Goal: Find specific page/section: Find specific page/section

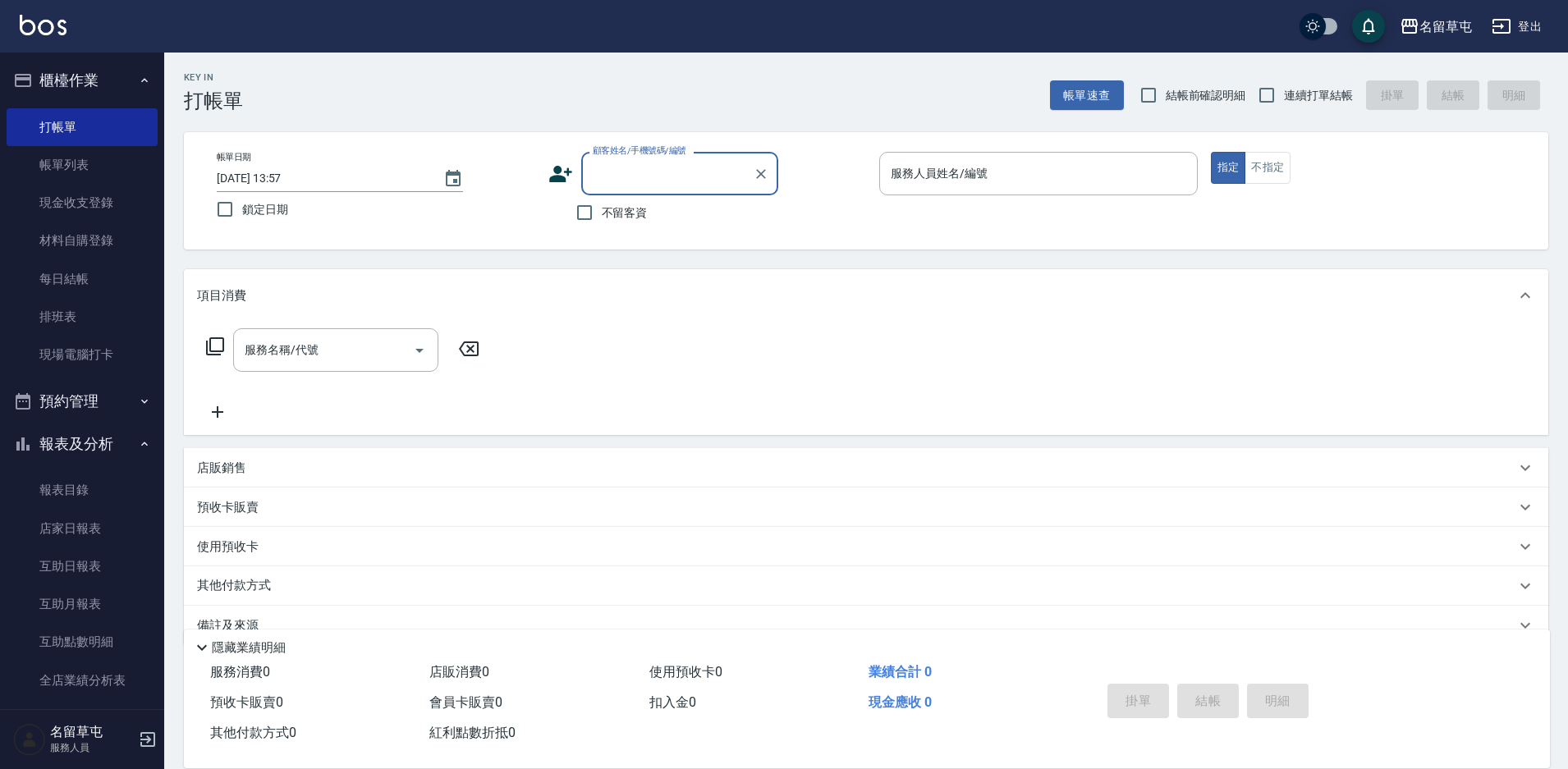
click at [58, 80] on button "櫃檯作業" at bounding box center [82, 80] width 151 height 43
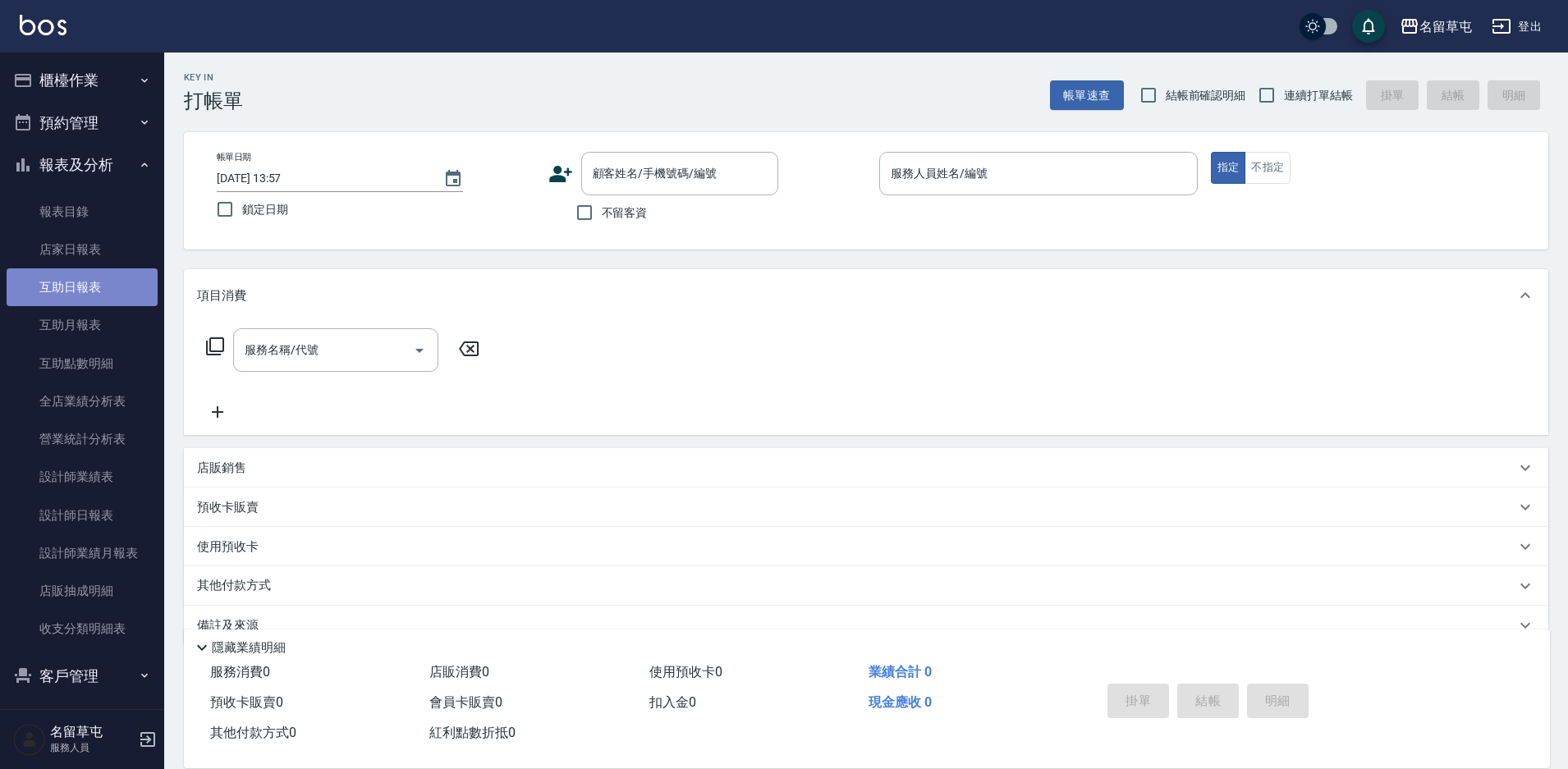
click at [91, 286] on link "互助日報表" at bounding box center [82, 287] width 151 height 38
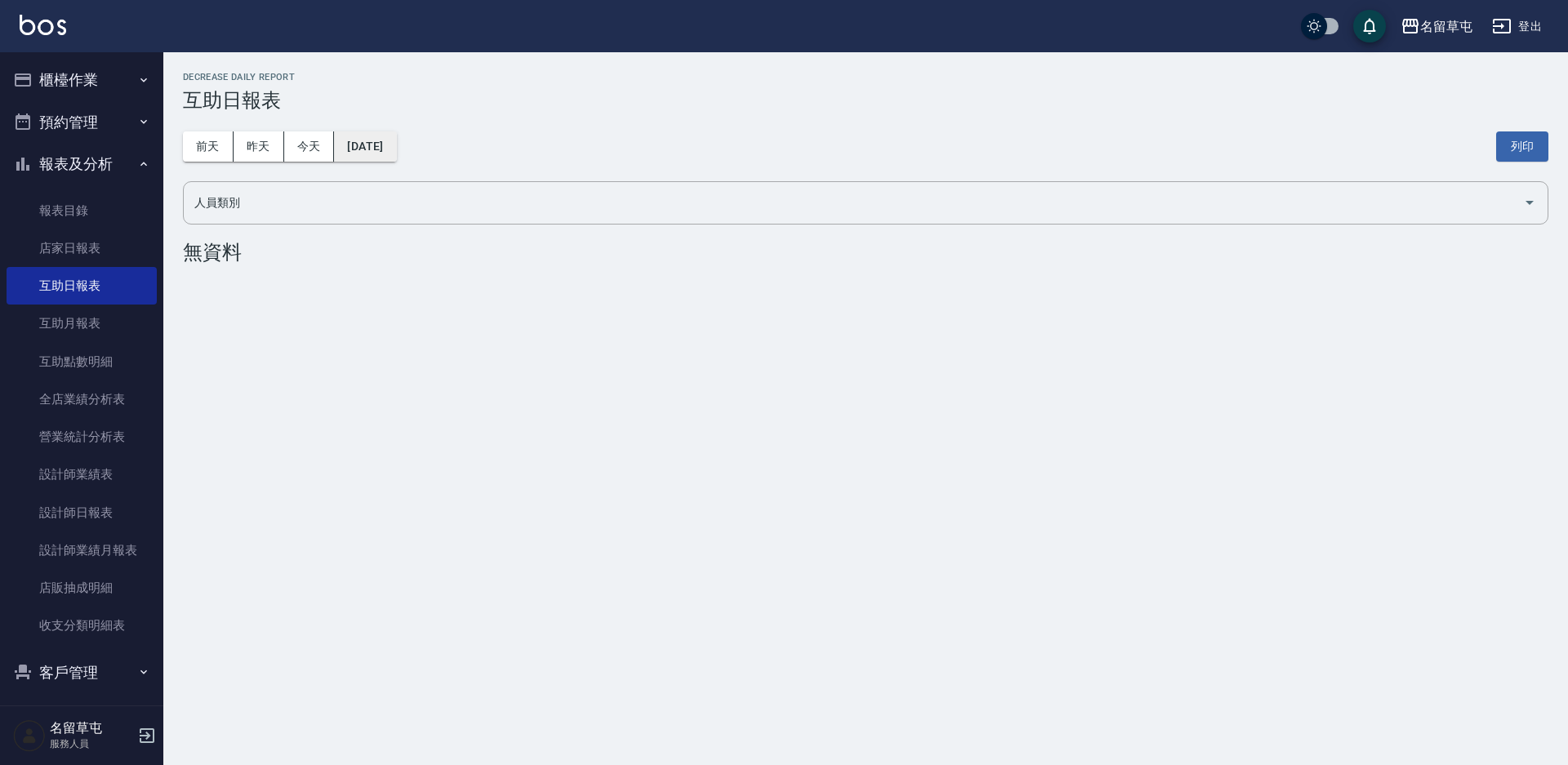
click at [390, 153] on button "[DATE]" at bounding box center [365, 146] width 62 height 30
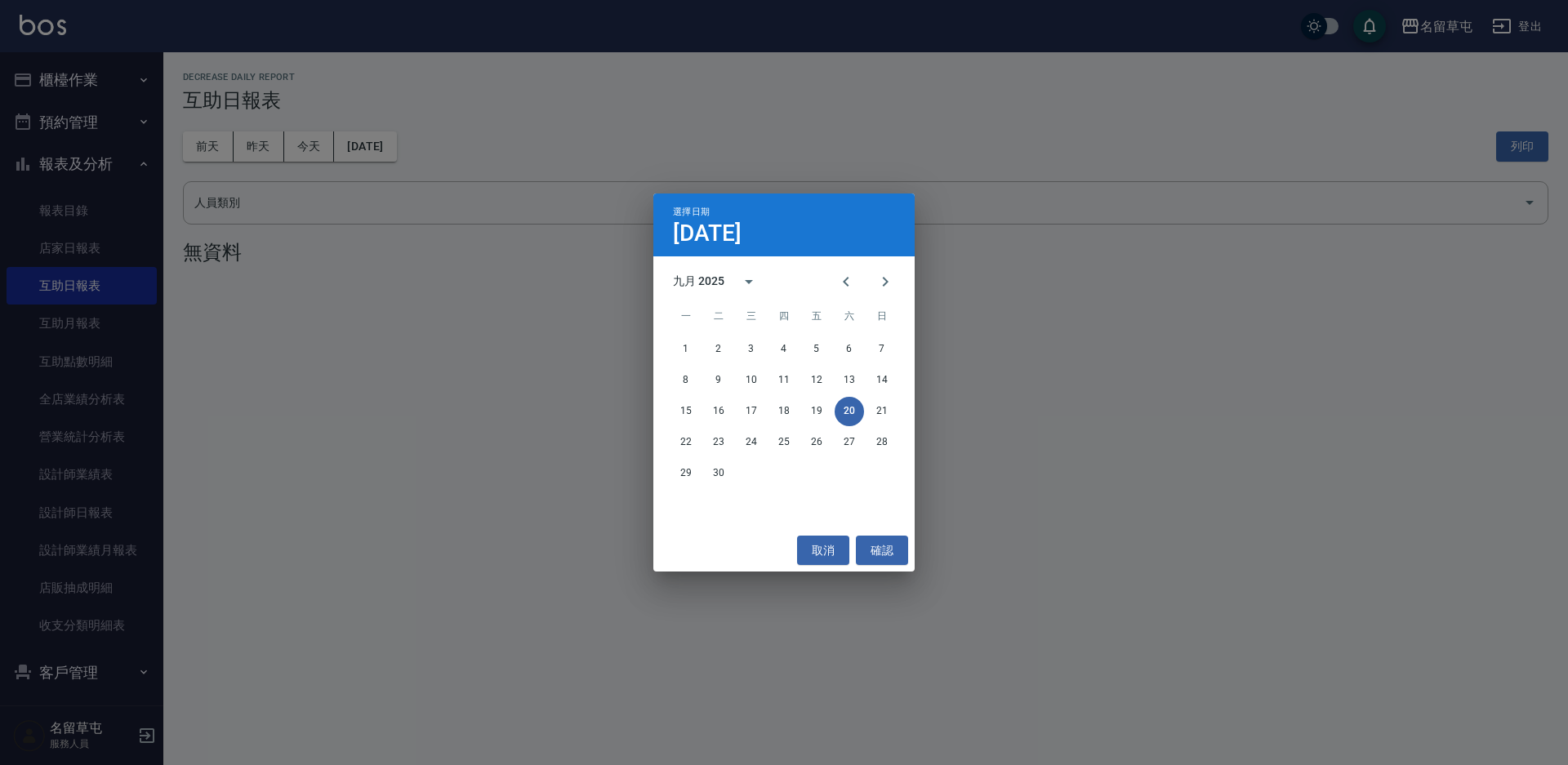
click at [709, 276] on div "九月 2025" at bounding box center [699, 281] width 51 height 17
click at [766, 376] on button "2021" at bounding box center [784, 376] width 58 height 29
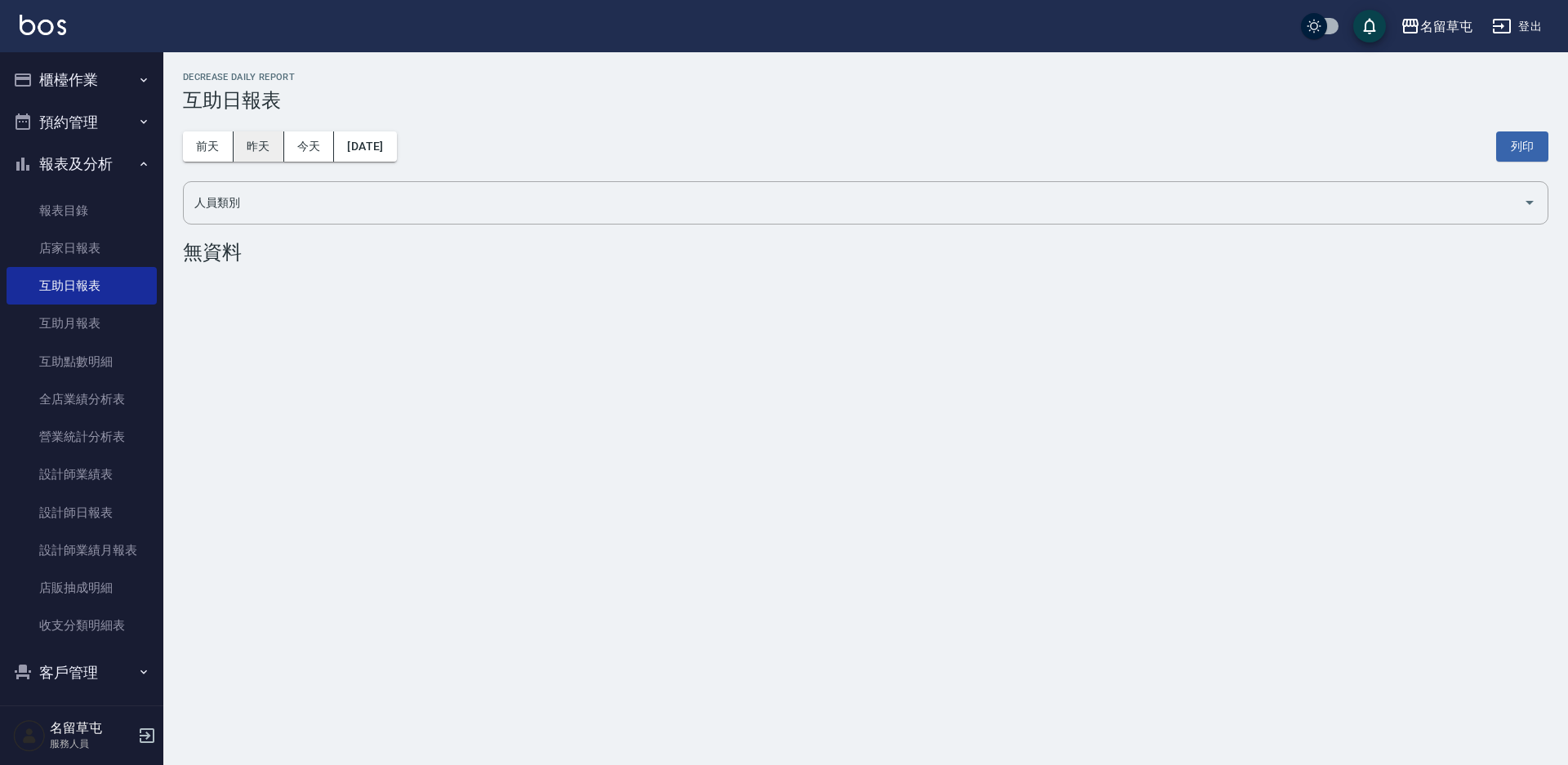
click at [253, 147] on button "昨天" at bounding box center [259, 146] width 51 height 30
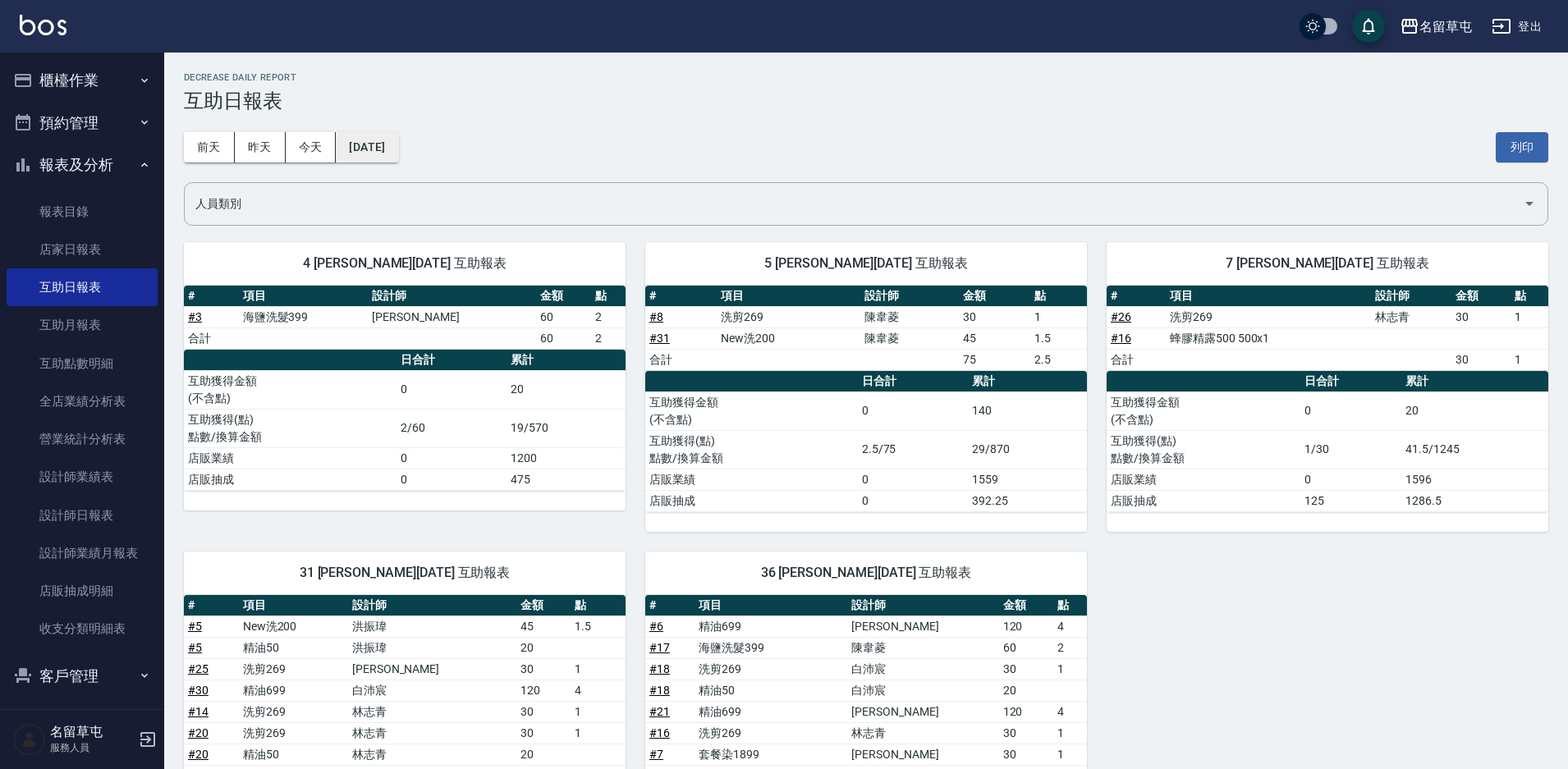
click at [397, 156] on button "[DATE]" at bounding box center [367, 147] width 62 height 30
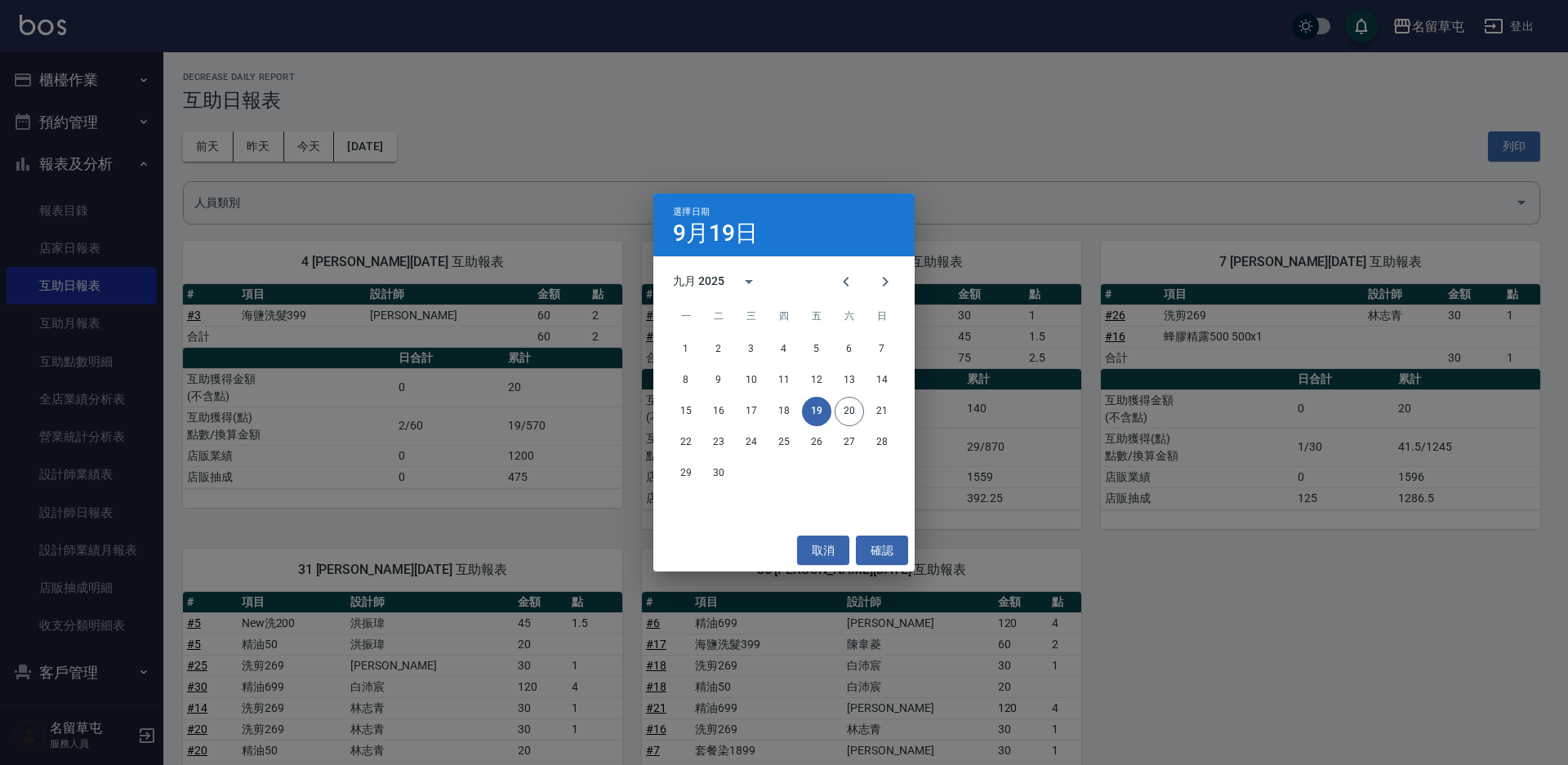
click at [705, 272] on div "九月 2025" at bounding box center [721, 281] width 96 height 39
click at [784, 412] on button "2024" at bounding box center [784, 415] width 58 height 29
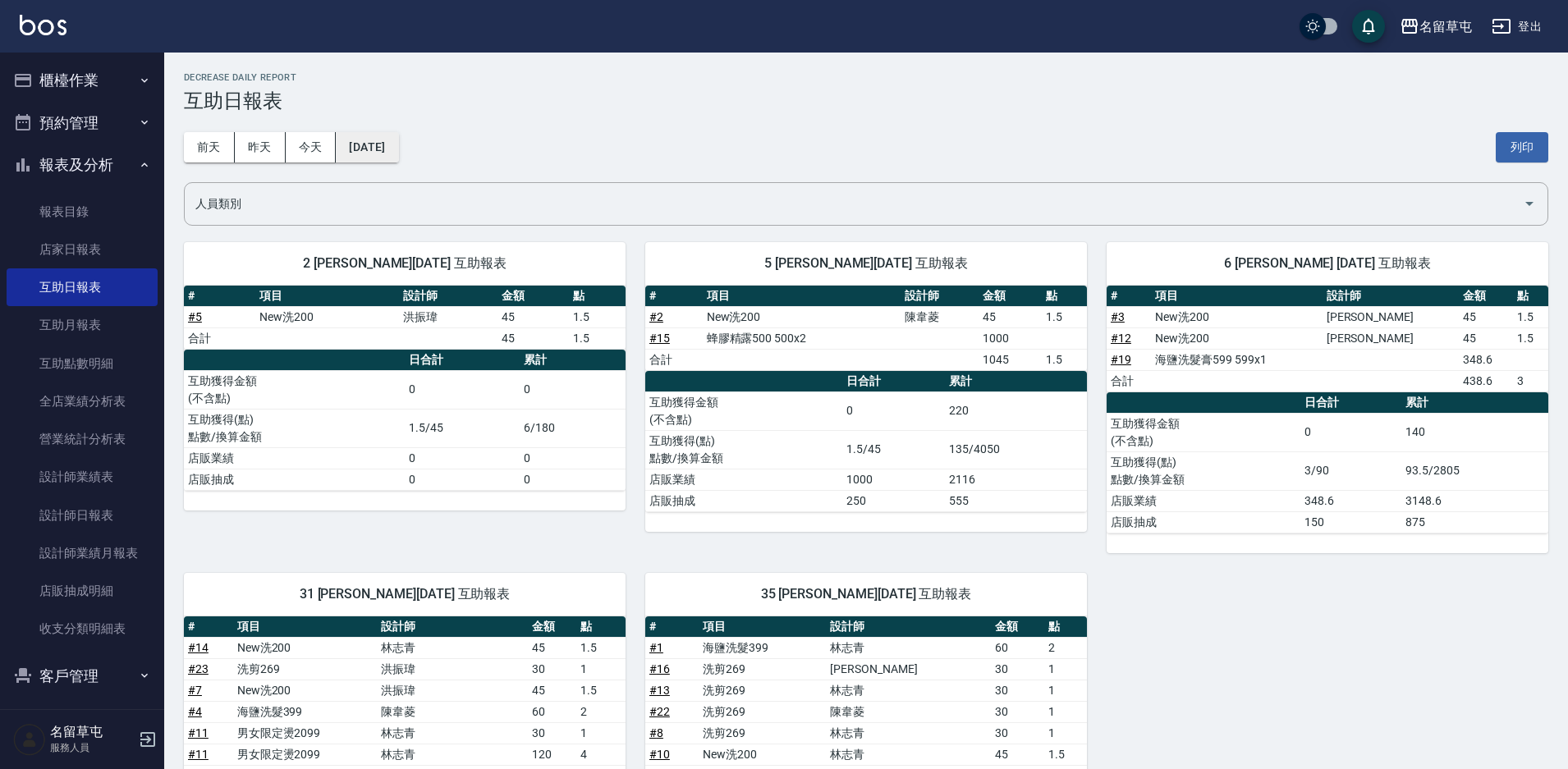
click at [389, 153] on button "[DATE]" at bounding box center [367, 147] width 62 height 30
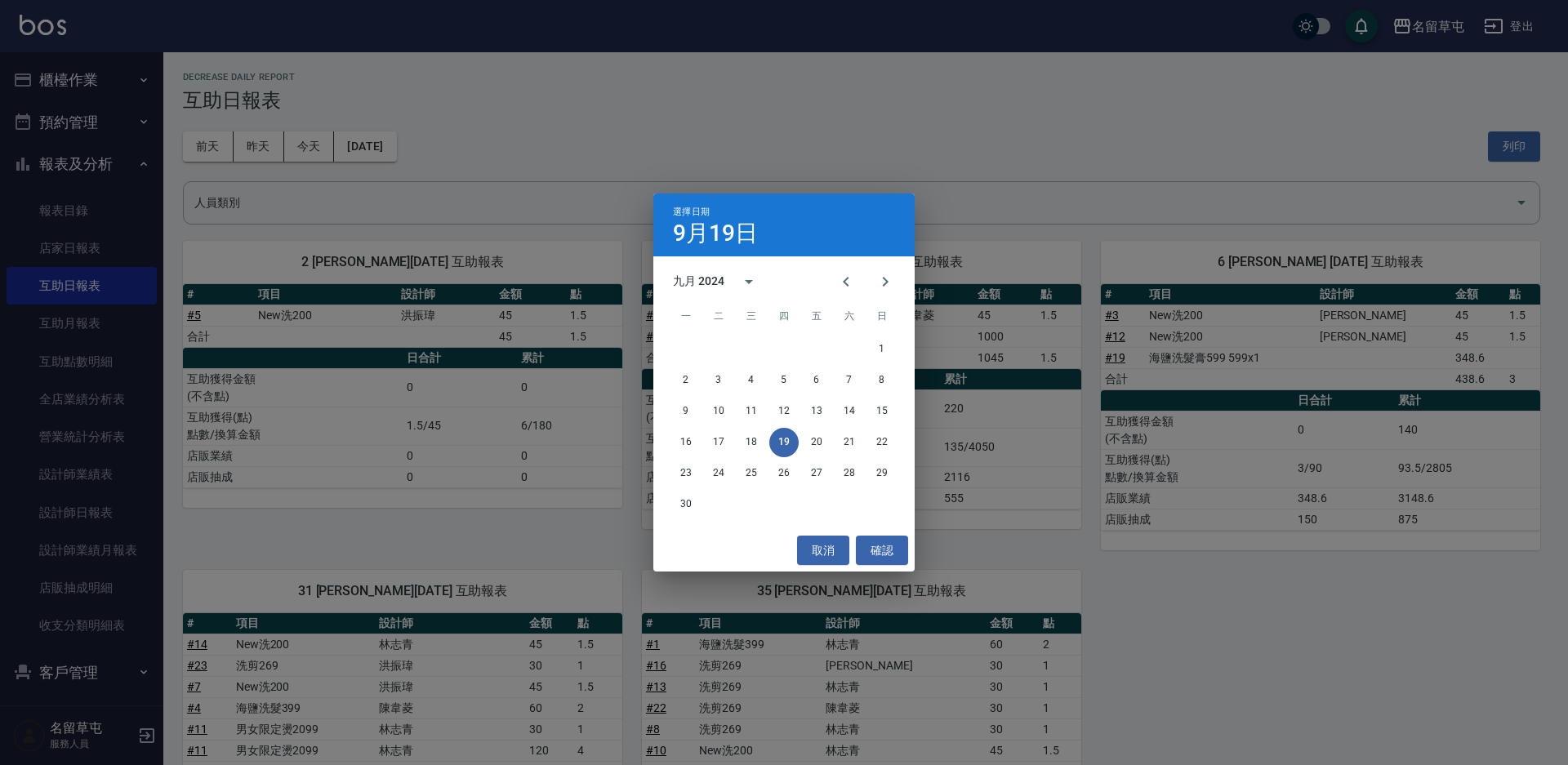
click at [722, 277] on div "九月 2024" at bounding box center [699, 281] width 51 height 17
click at [792, 377] on button "2021" at bounding box center [784, 376] width 58 height 29
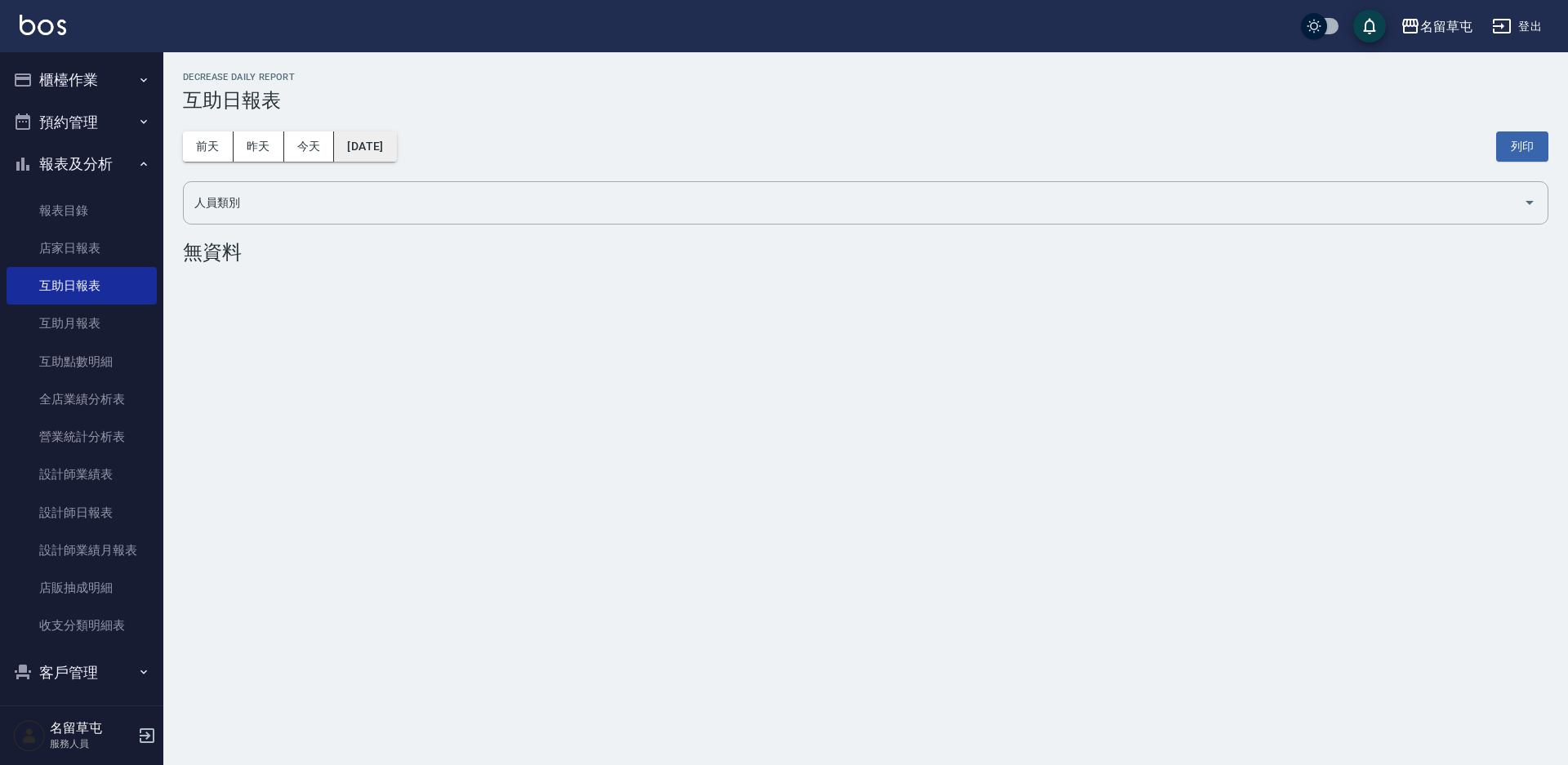
click at [396, 152] on button "[DATE]" at bounding box center [365, 146] width 62 height 30
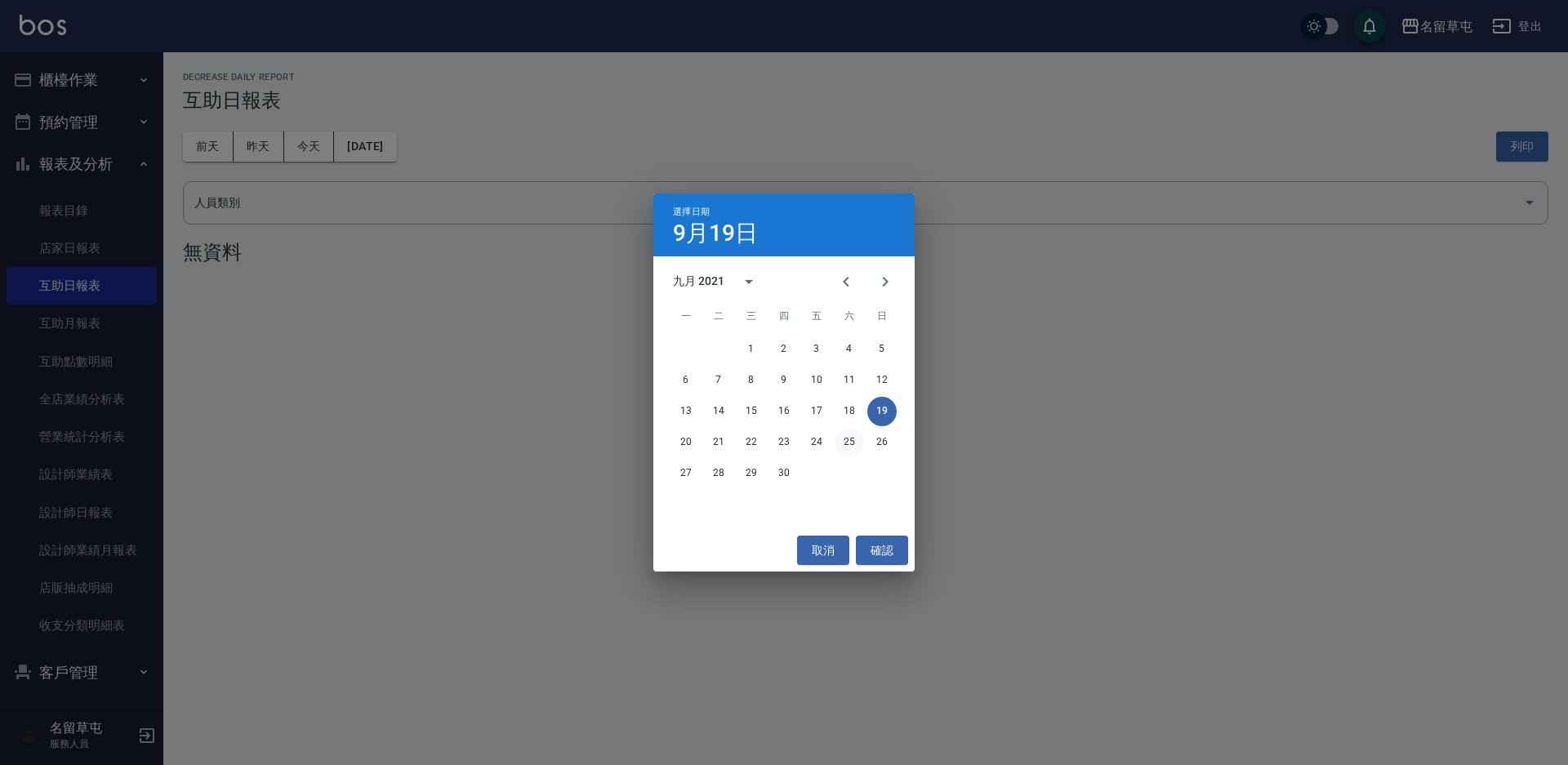
click at [846, 437] on button "25" at bounding box center [849, 442] width 29 height 29
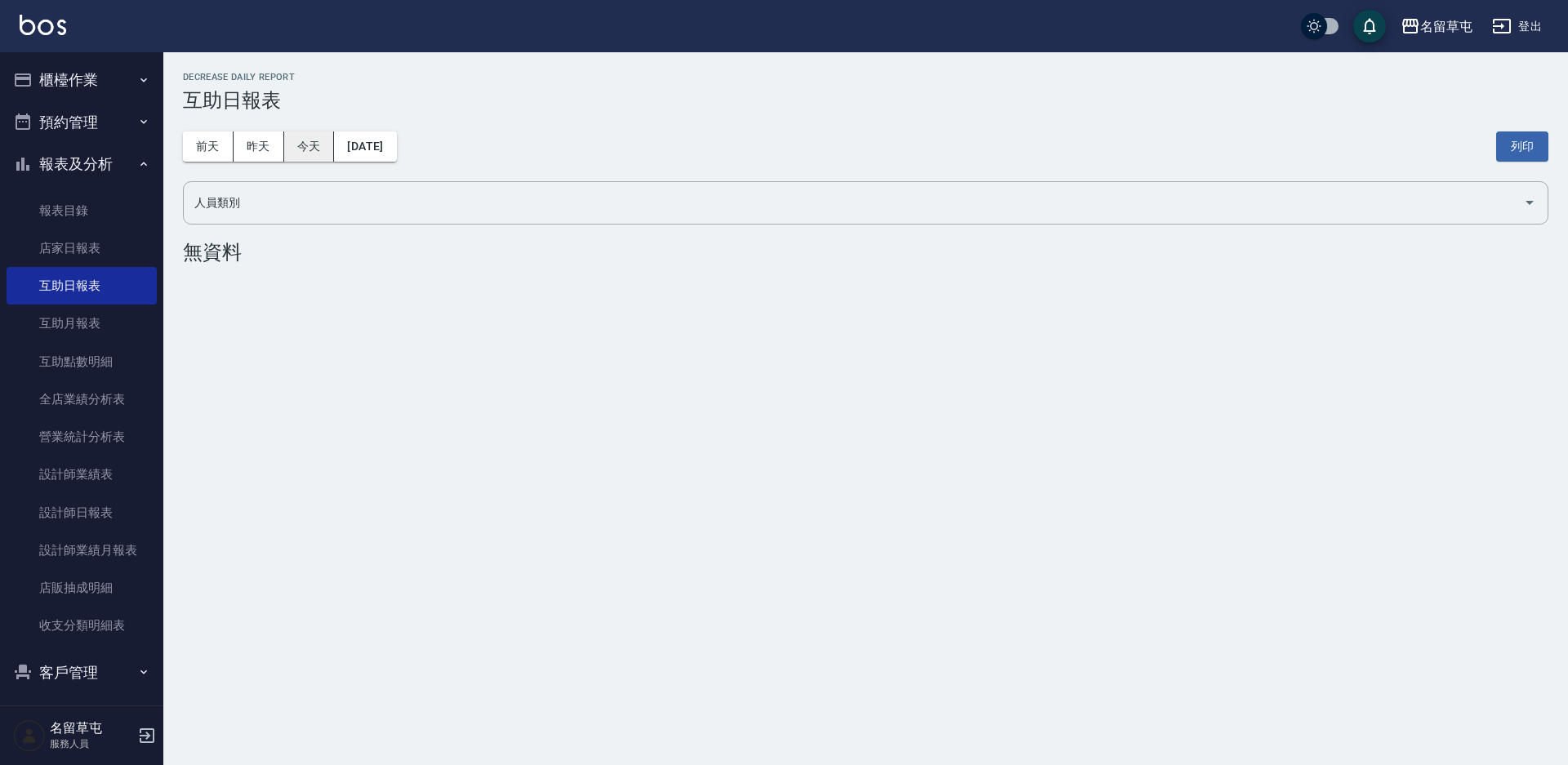
click at [302, 149] on button "今天" at bounding box center [310, 146] width 51 height 30
click at [355, 160] on button "[DATE]" at bounding box center [365, 146] width 62 height 30
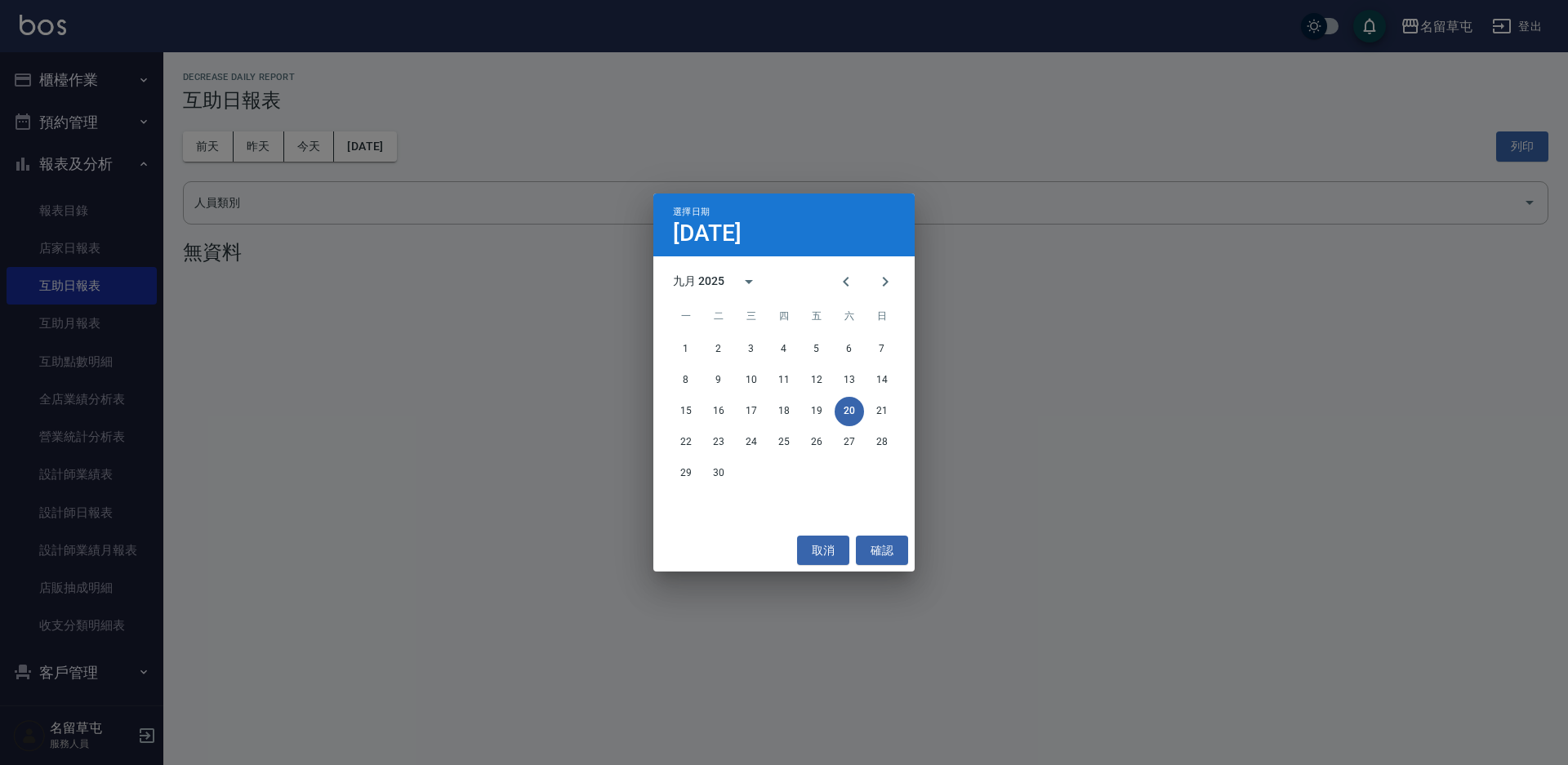
click at [698, 284] on div "九月 2025" at bounding box center [699, 281] width 51 height 17
click at [691, 409] on button "2023" at bounding box center [699, 415] width 58 height 29
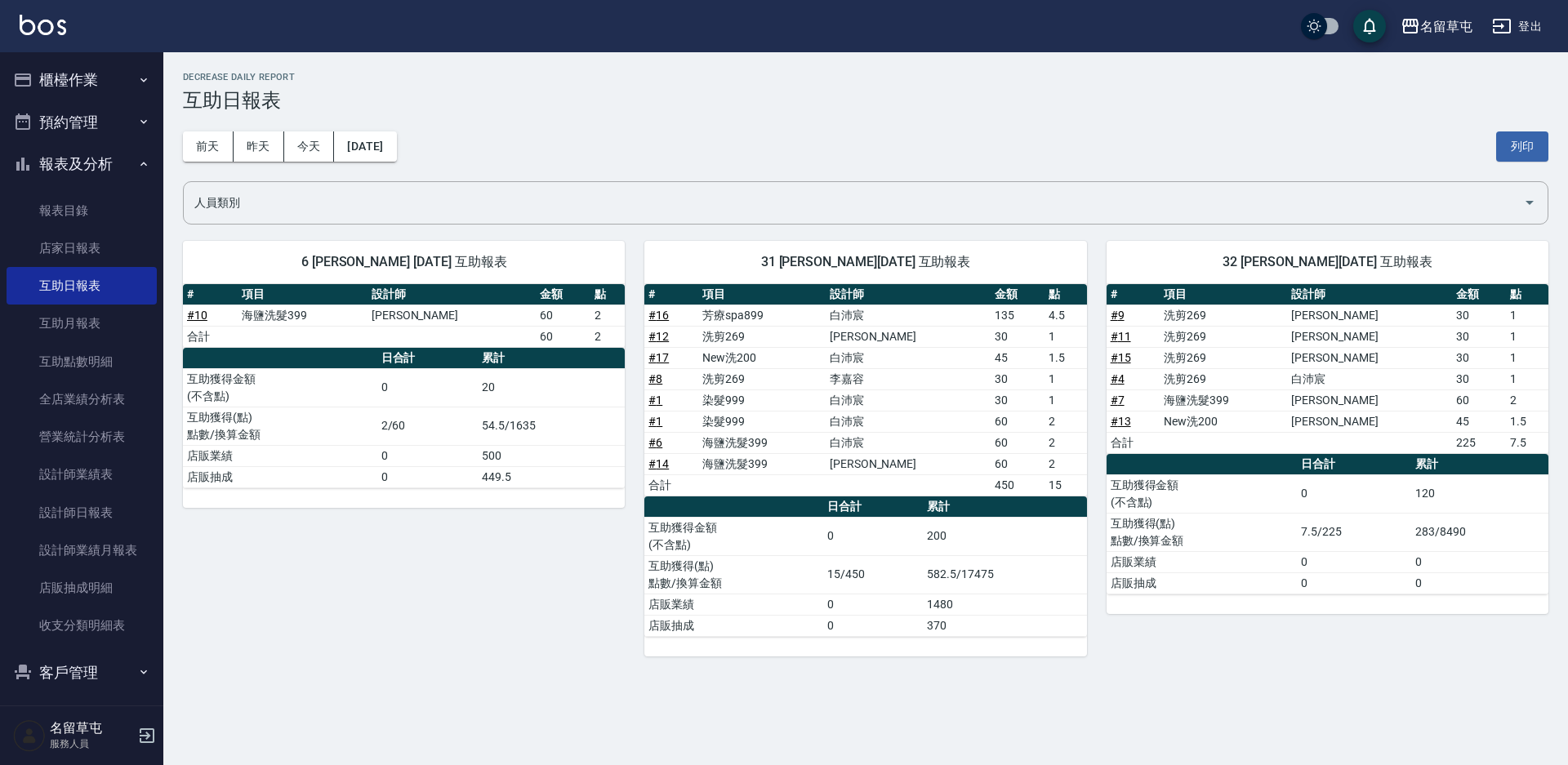
click at [376, 164] on div "[DATE] [DATE] [DATE] [DATE] 列印" at bounding box center [866, 147] width 1366 height 69
click at [386, 140] on button "[DATE]" at bounding box center [365, 146] width 62 height 30
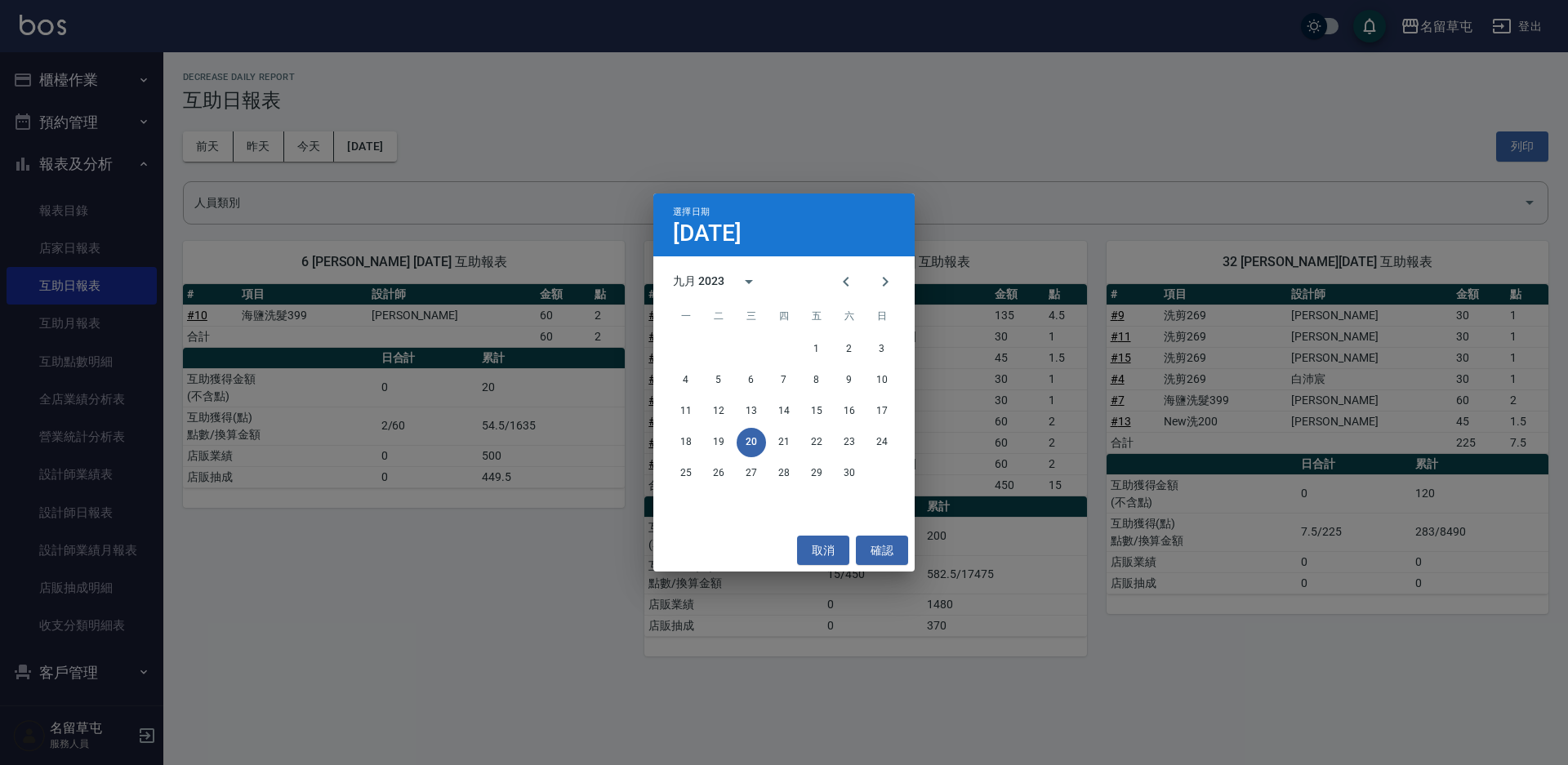
click at [685, 285] on div "九月 2023" at bounding box center [699, 281] width 51 height 17
click at [864, 365] on button "2022" at bounding box center [868, 376] width 58 height 29
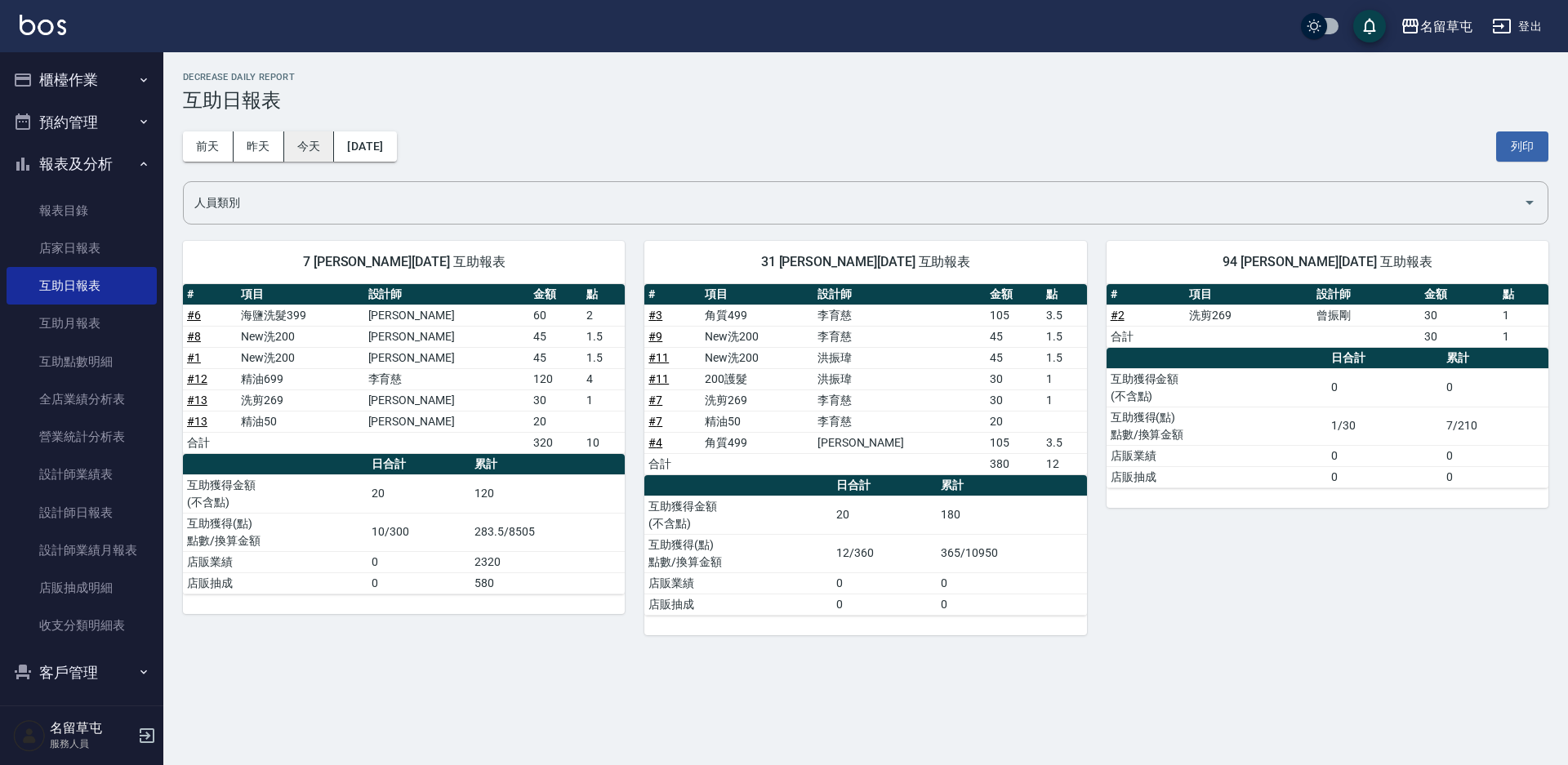
click at [324, 143] on button "今天" at bounding box center [310, 146] width 51 height 30
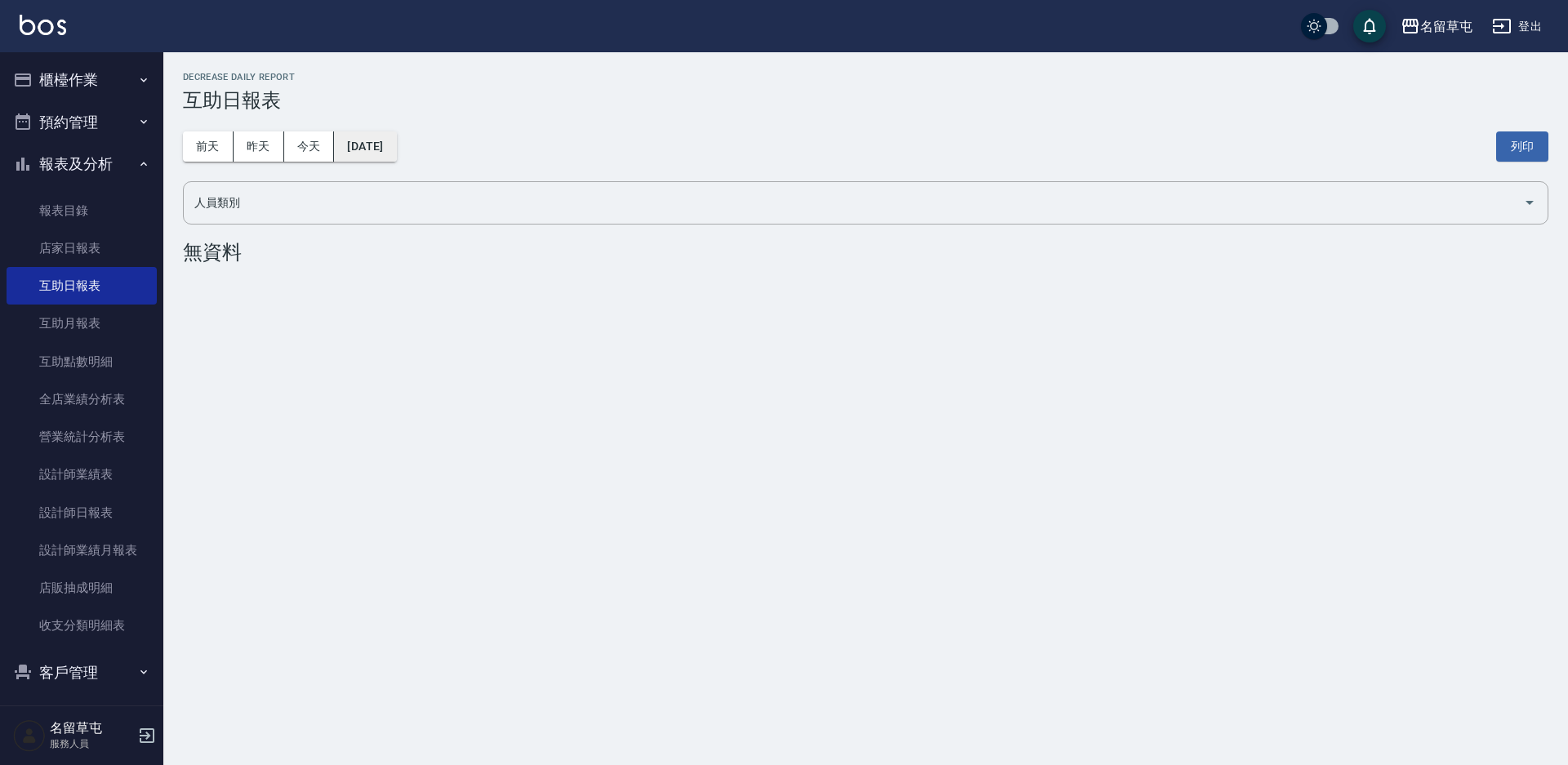
click at [366, 149] on button "[DATE]" at bounding box center [365, 146] width 62 height 30
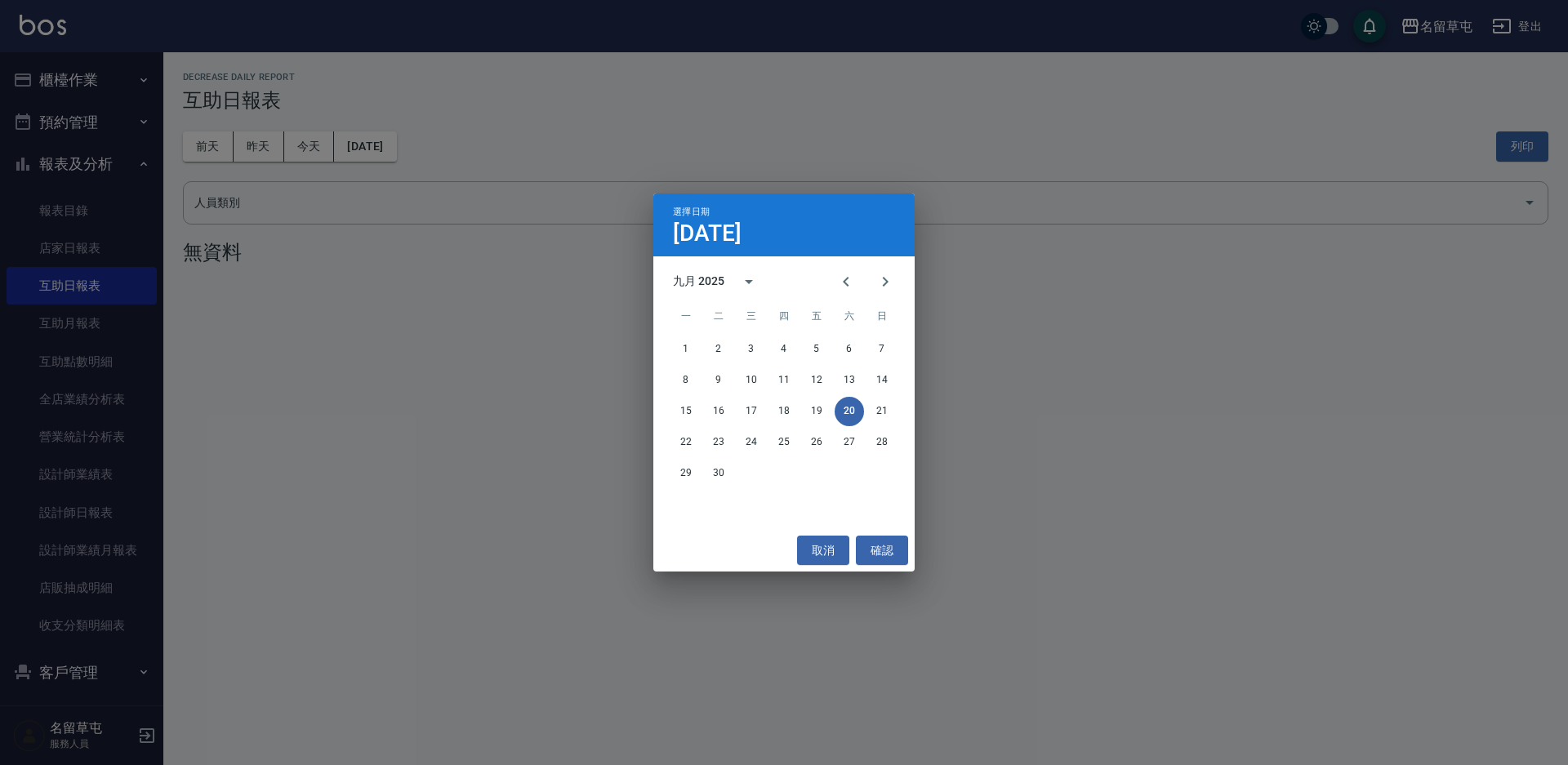
click at [693, 279] on div "九月 2025" at bounding box center [699, 281] width 51 height 17
click at [780, 378] on button "2021" at bounding box center [784, 376] width 58 height 29
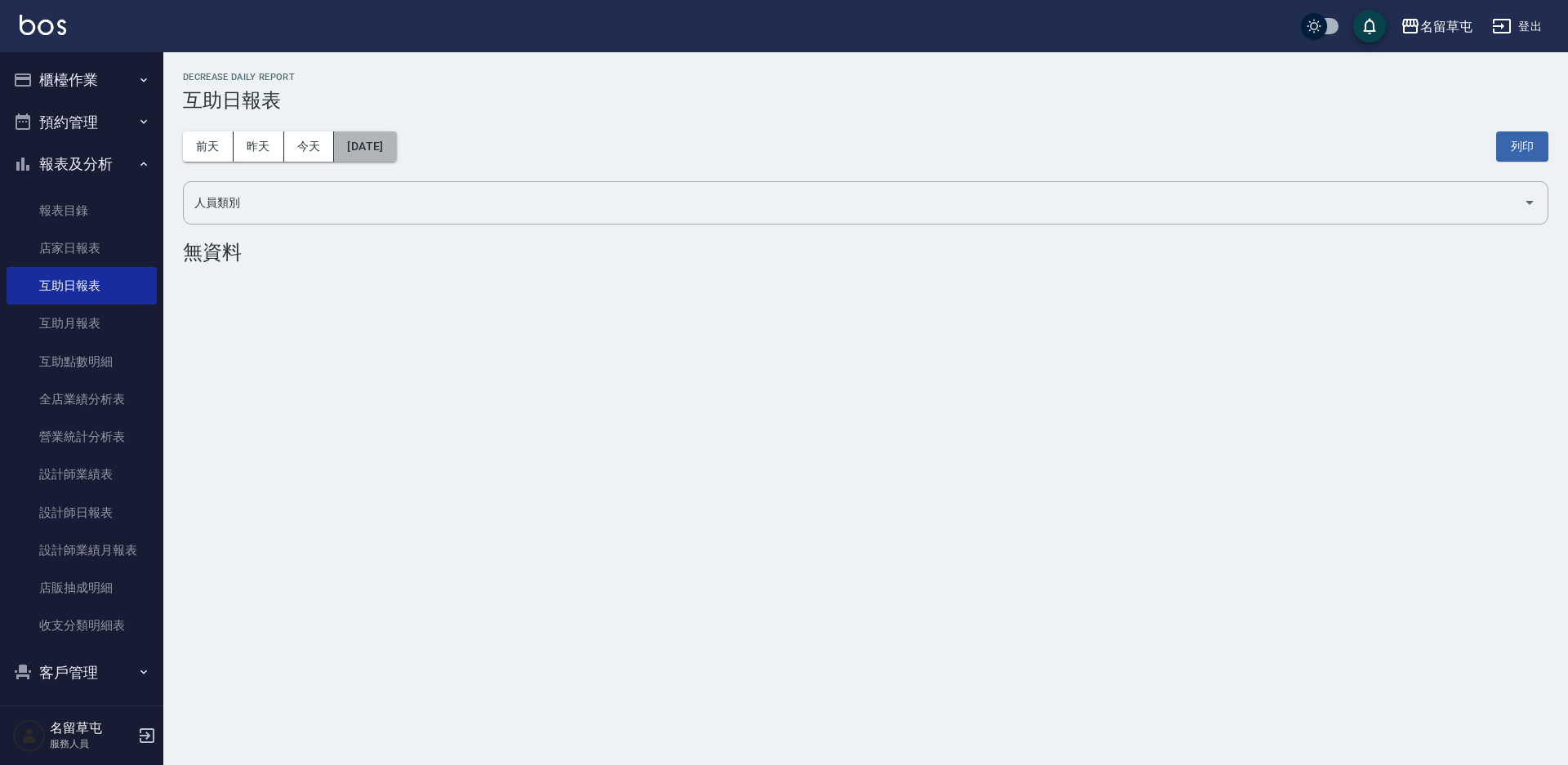
click at [369, 136] on button "[DATE]" at bounding box center [365, 146] width 62 height 30
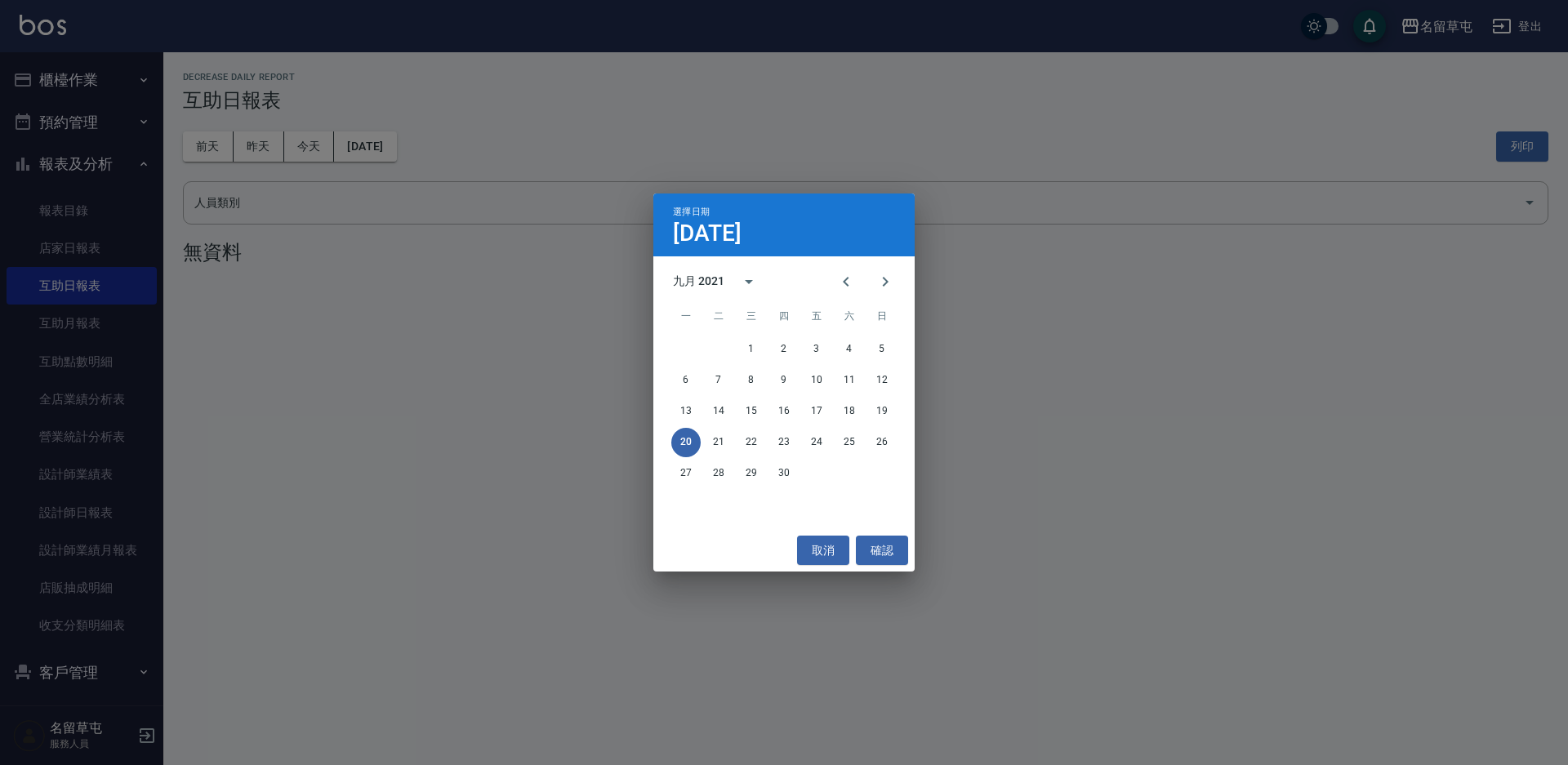
click at [707, 280] on div "九月 2021" at bounding box center [699, 281] width 51 height 17
click at [698, 408] on button "2020" at bounding box center [699, 415] width 58 height 29
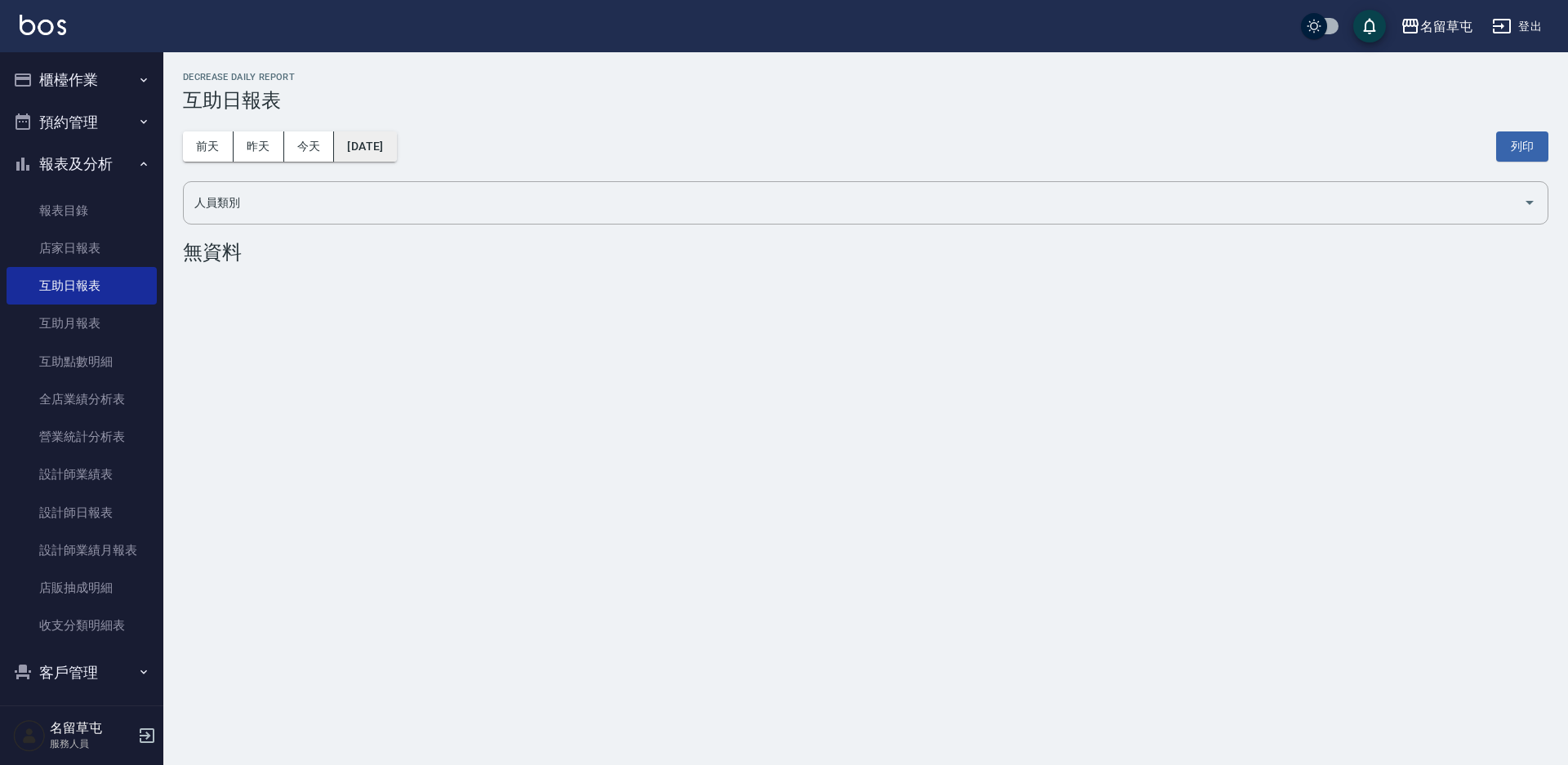
click at [377, 143] on button "[DATE]" at bounding box center [365, 146] width 62 height 30
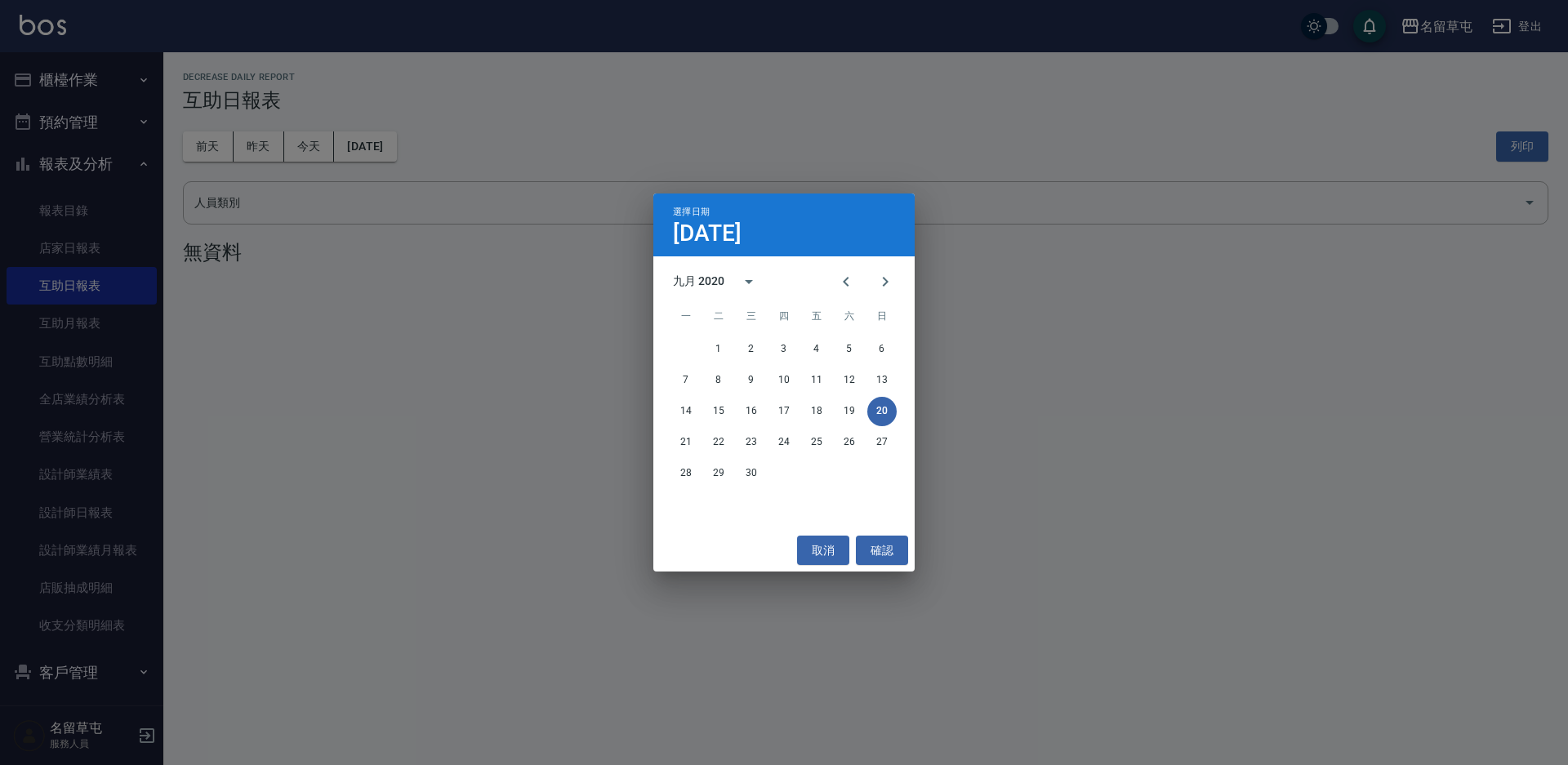
click at [701, 277] on div "九月 2020" at bounding box center [699, 281] width 51 height 17
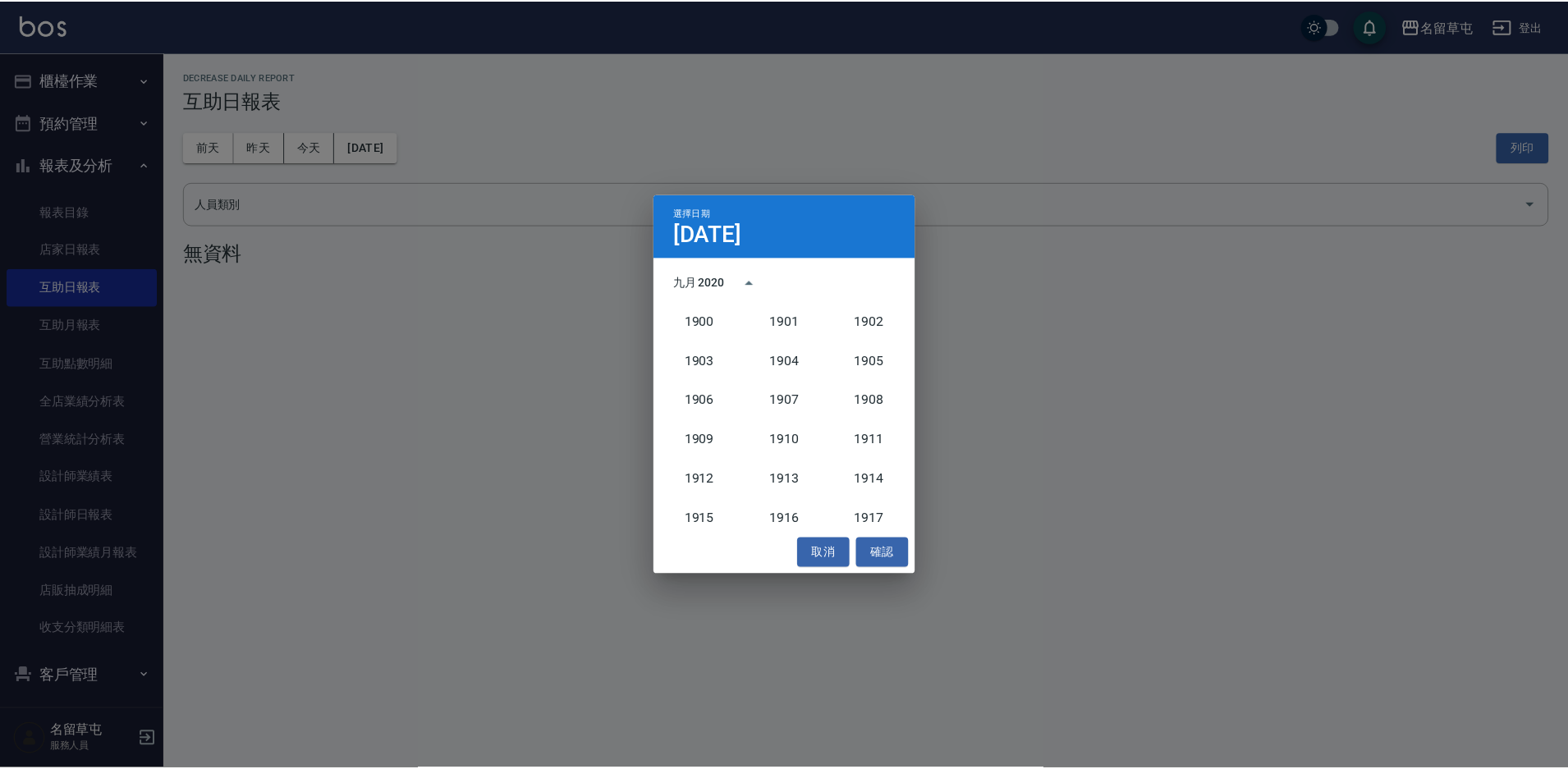
scroll to position [1480, 0]
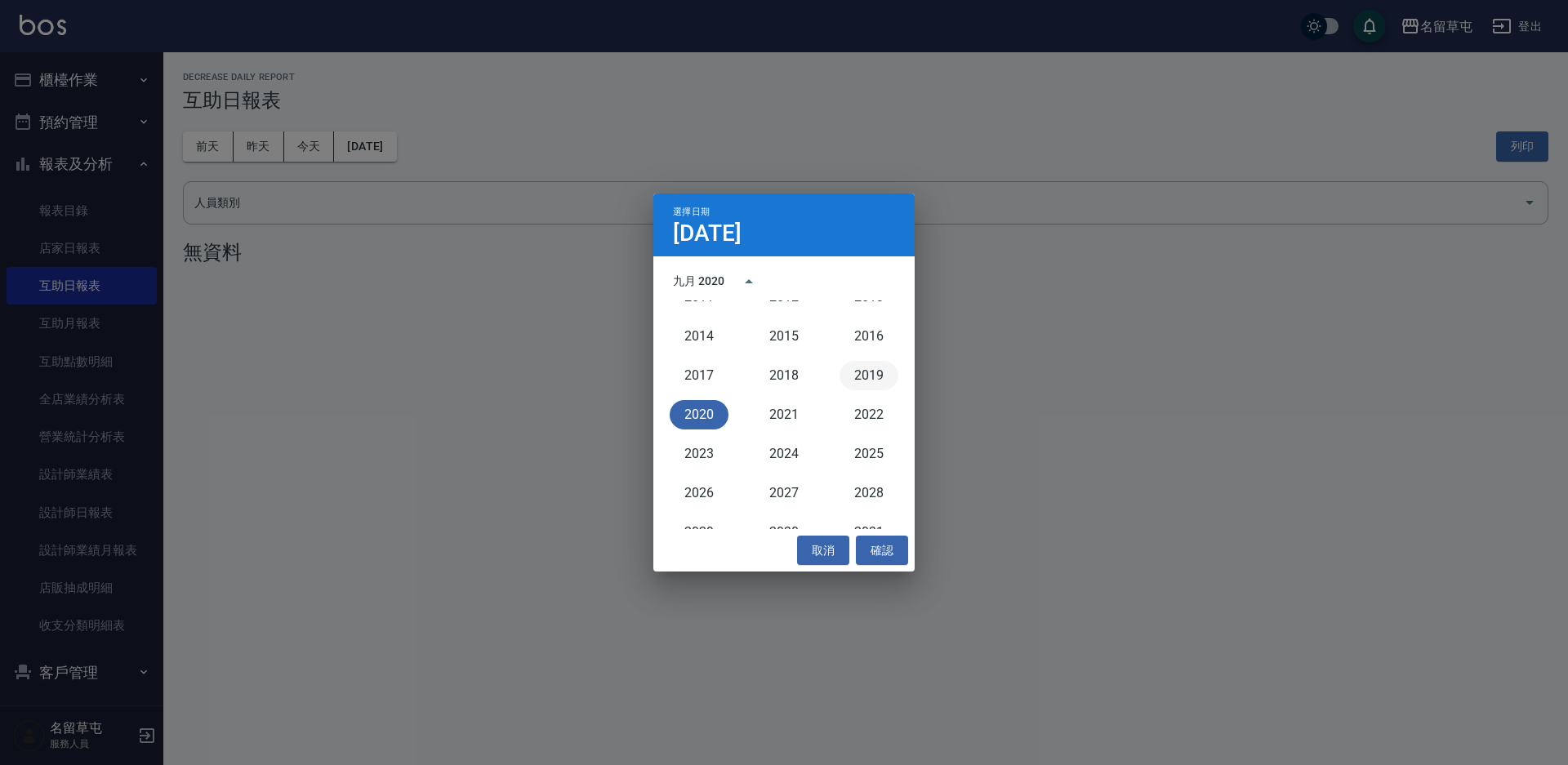
click at [873, 375] on button "2019" at bounding box center [868, 376] width 58 height 29
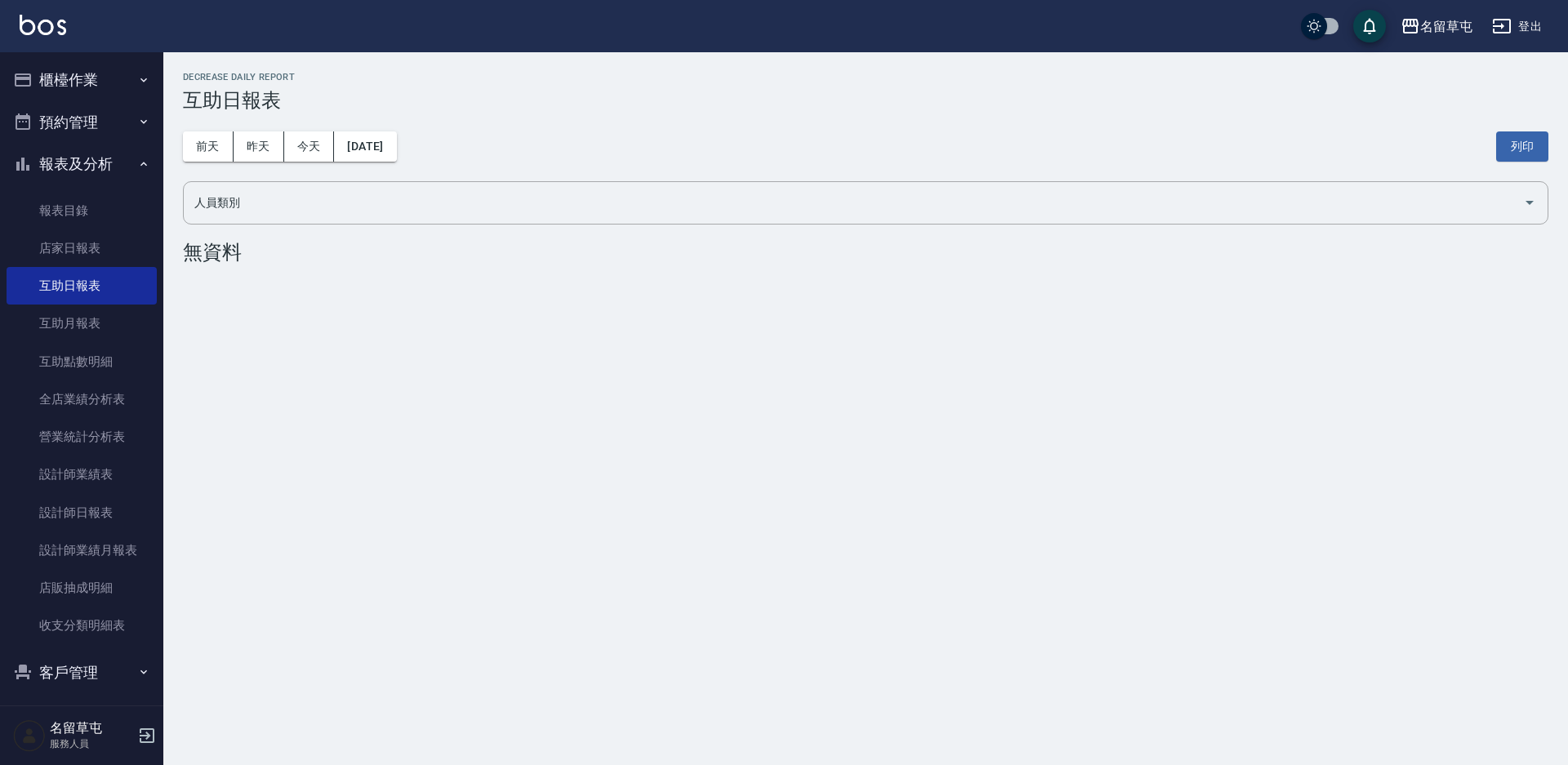
click at [53, 98] on button "櫃檯作業" at bounding box center [81, 79] width 151 height 43
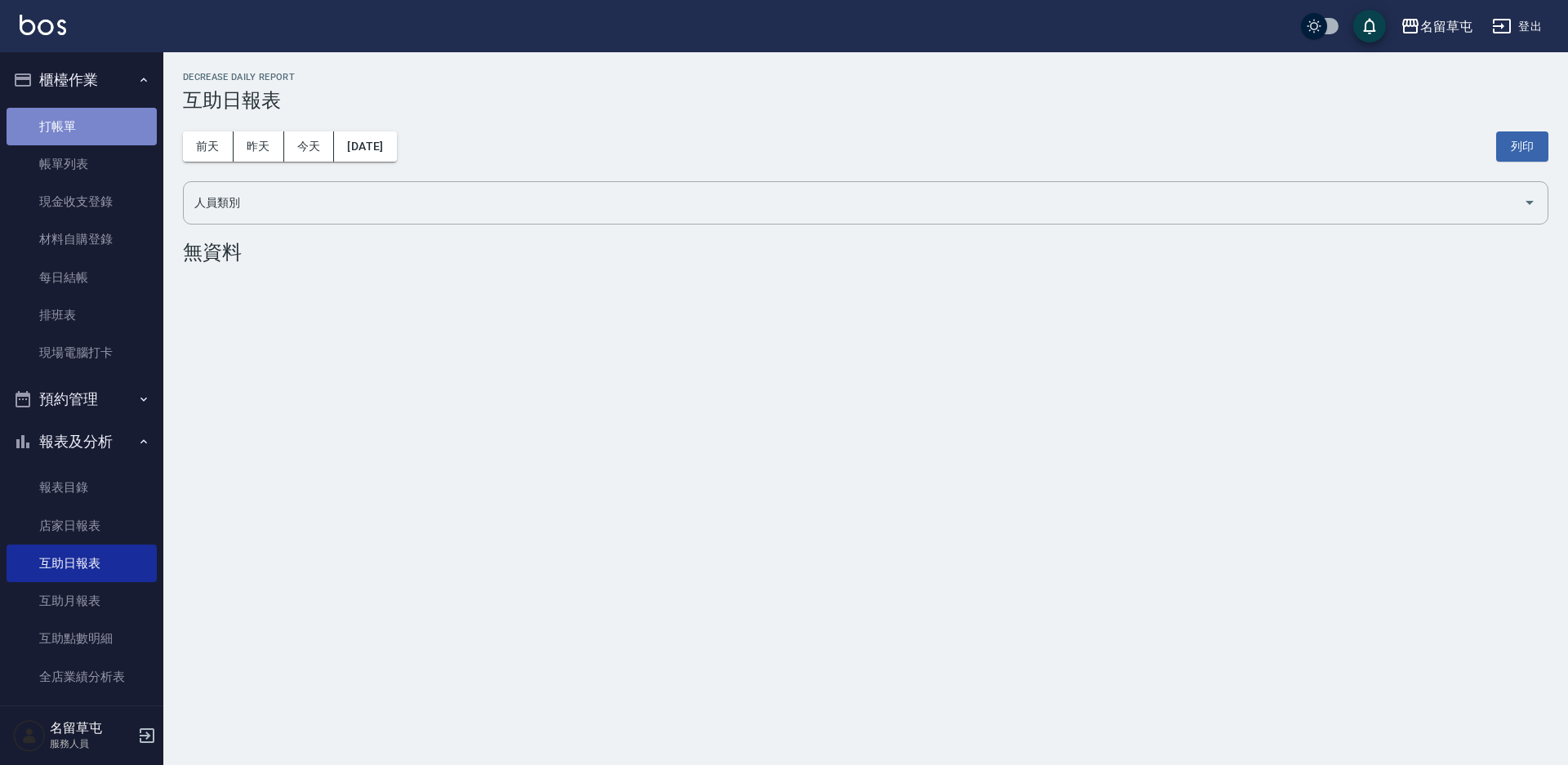
click at [89, 124] on link "打帳單" at bounding box center [81, 126] width 151 height 37
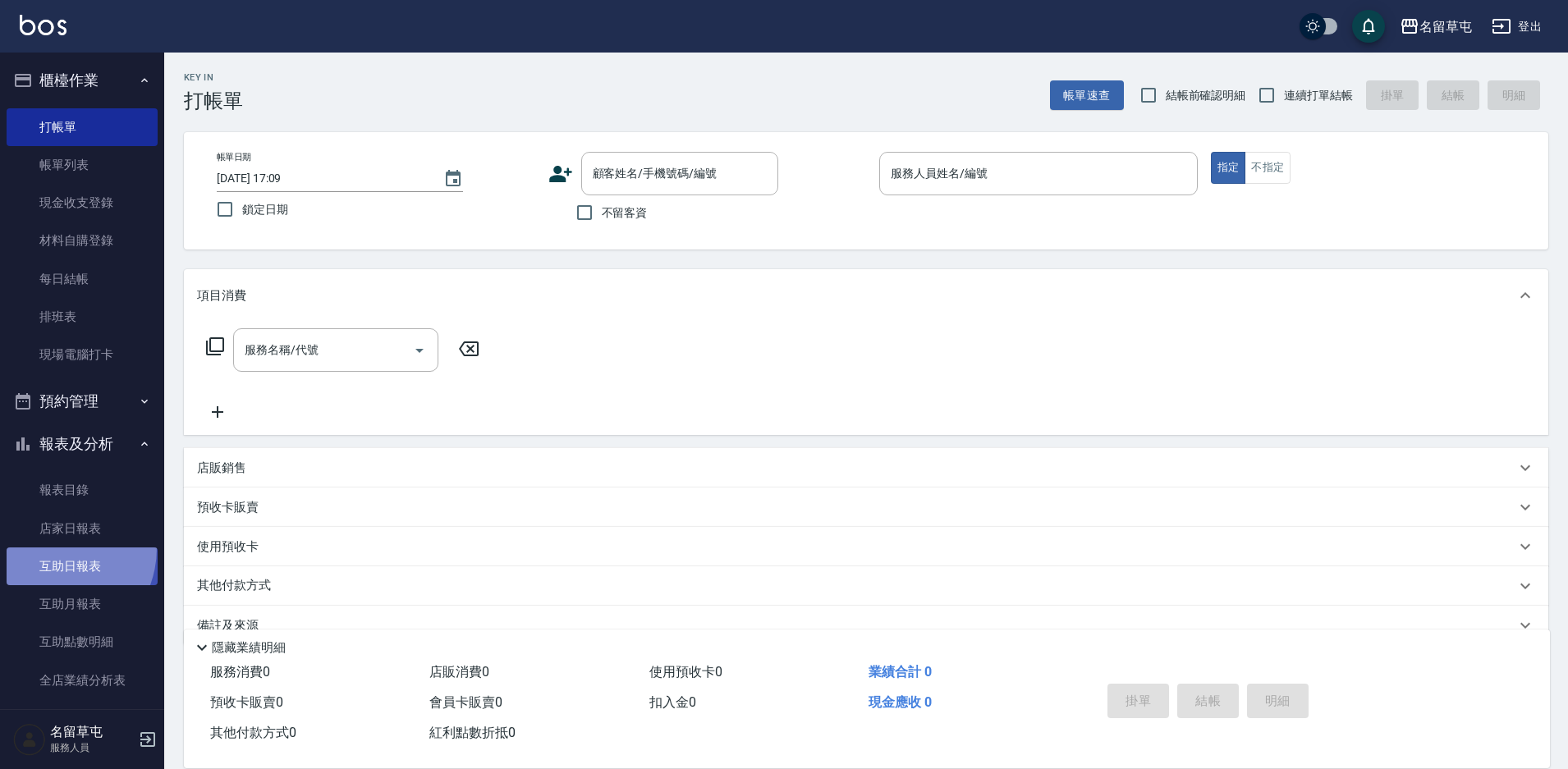
click at [50, 548] on link "互助日報表" at bounding box center [82, 566] width 151 height 38
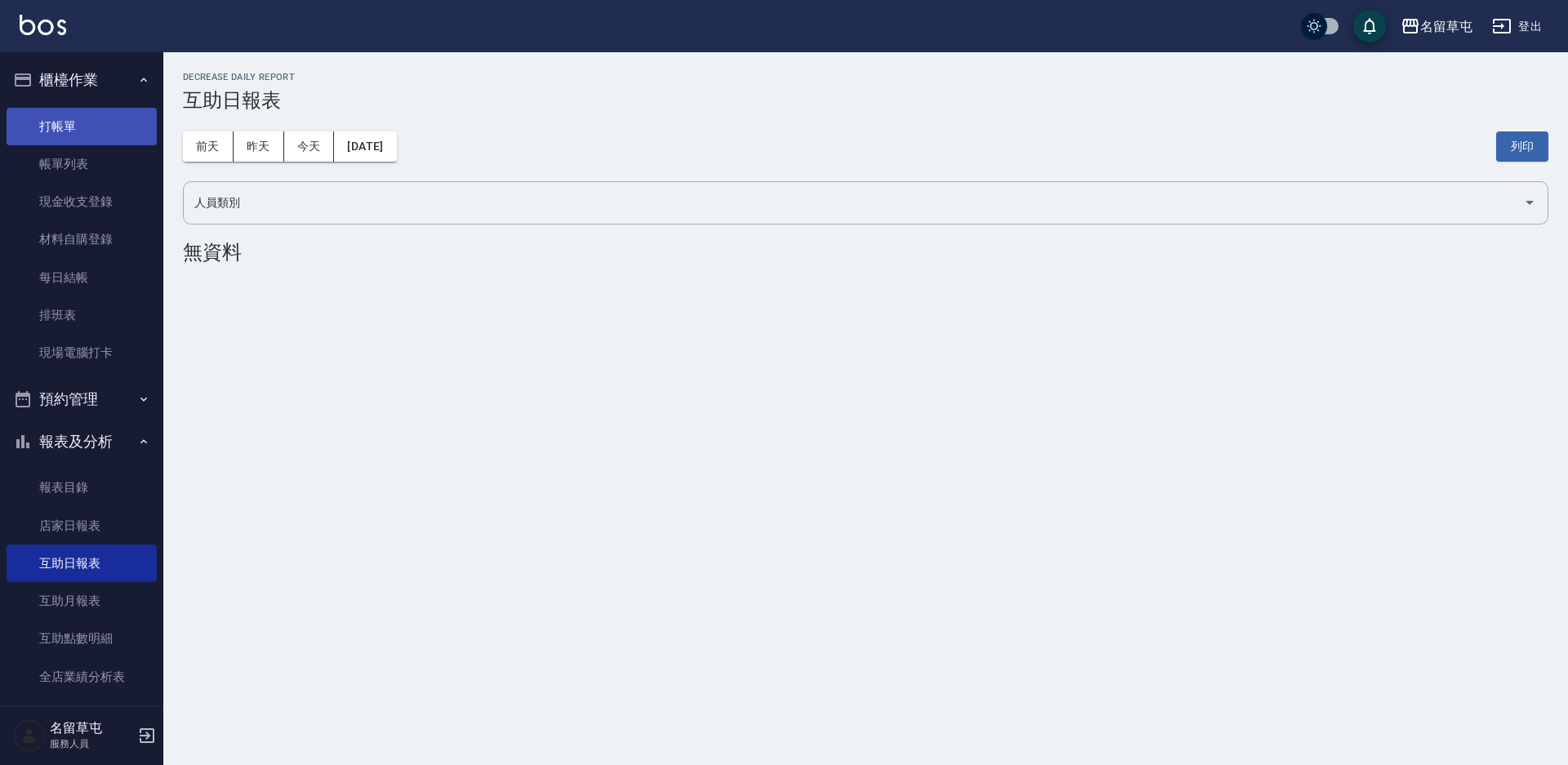
click at [67, 132] on link "打帳單" at bounding box center [81, 126] width 151 height 37
